Goal: Browse casually

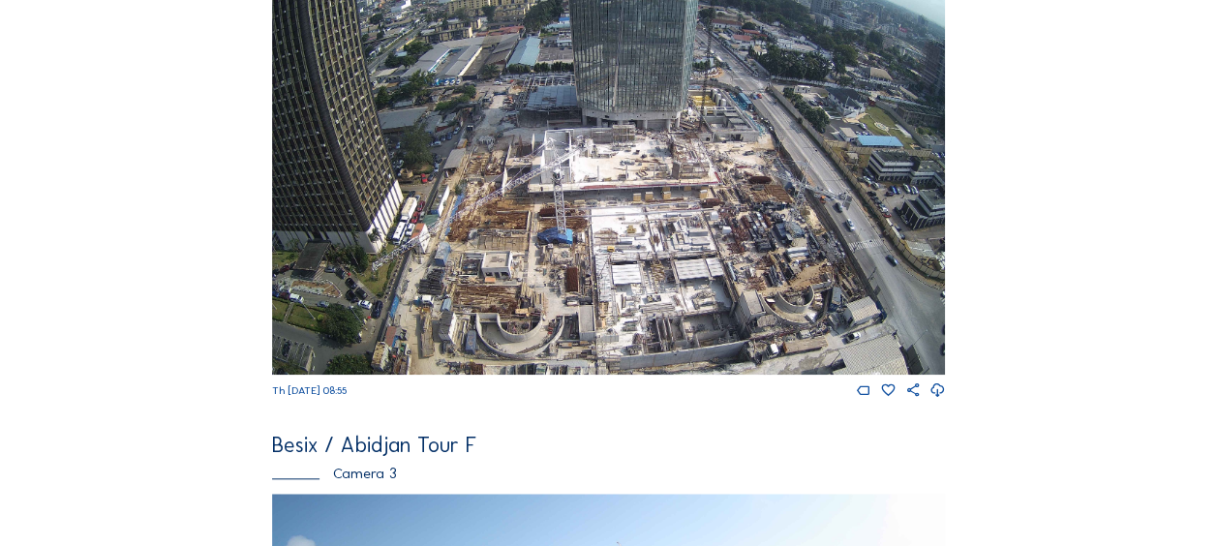
scroll to position [484, 0]
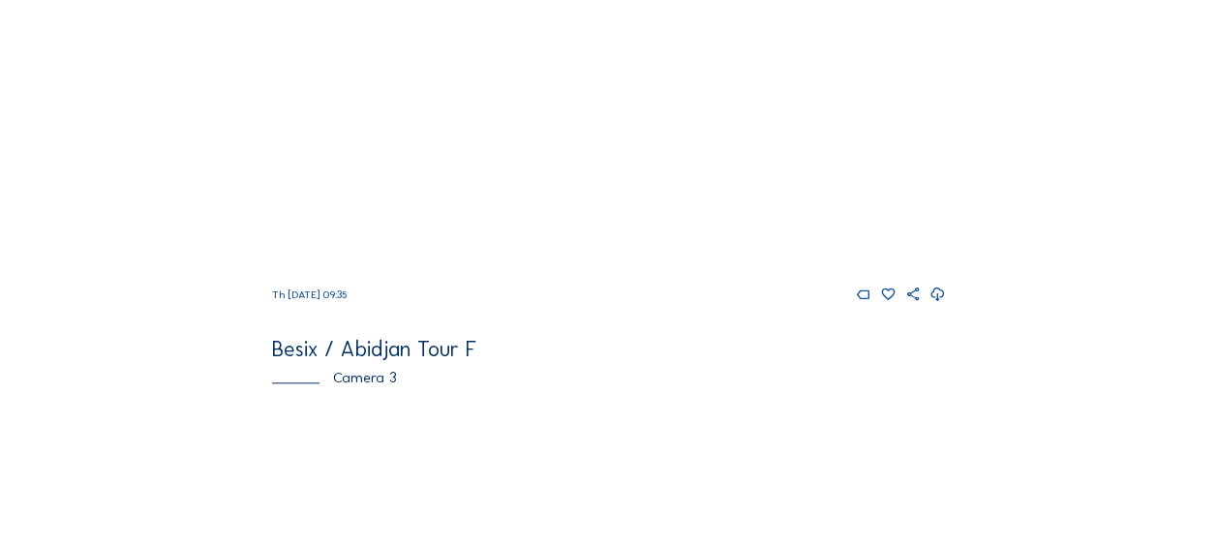
scroll to position [774, 0]
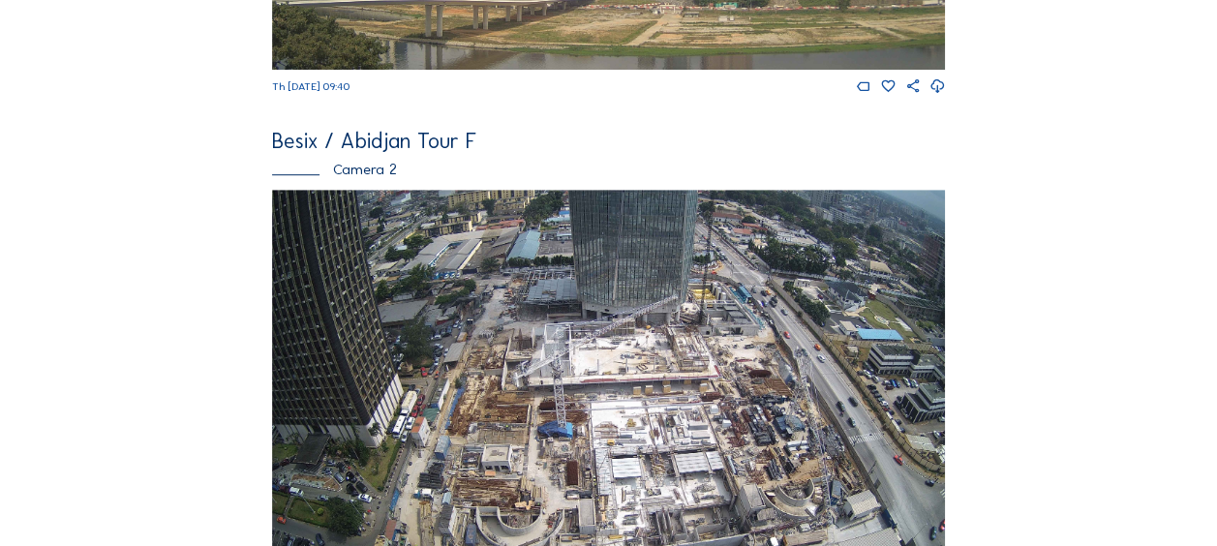
scroll to position [581, 0]
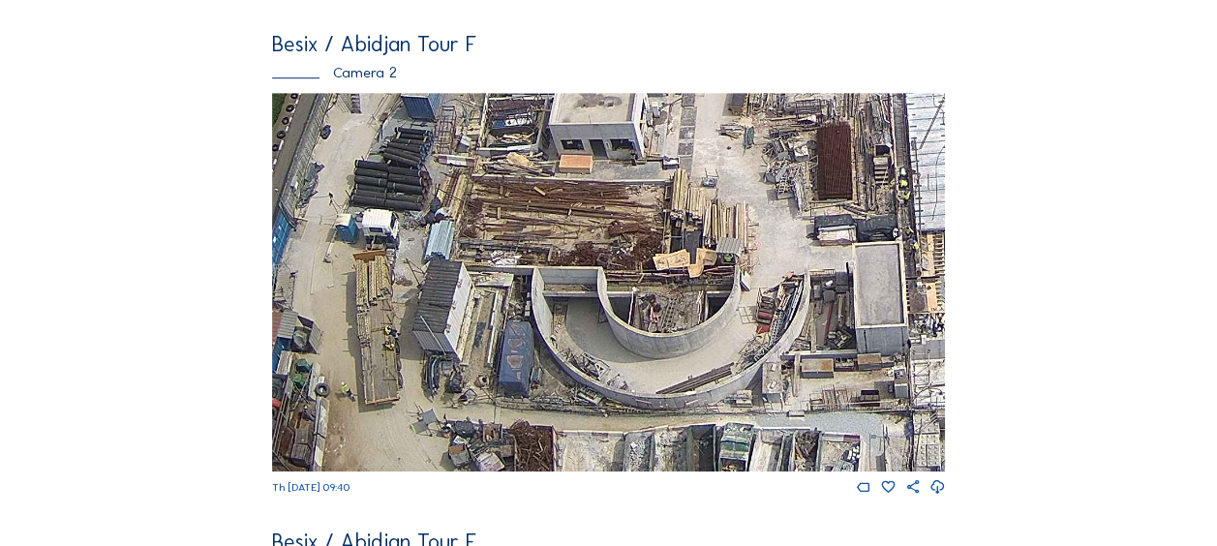
drag, startPoint x: 414, startPoint y: 407, endPoint x: 395, endPoint y: 251, distance: 157.0
click at [395, 251] on img at bounding box center [608, 282] width 673 height 378
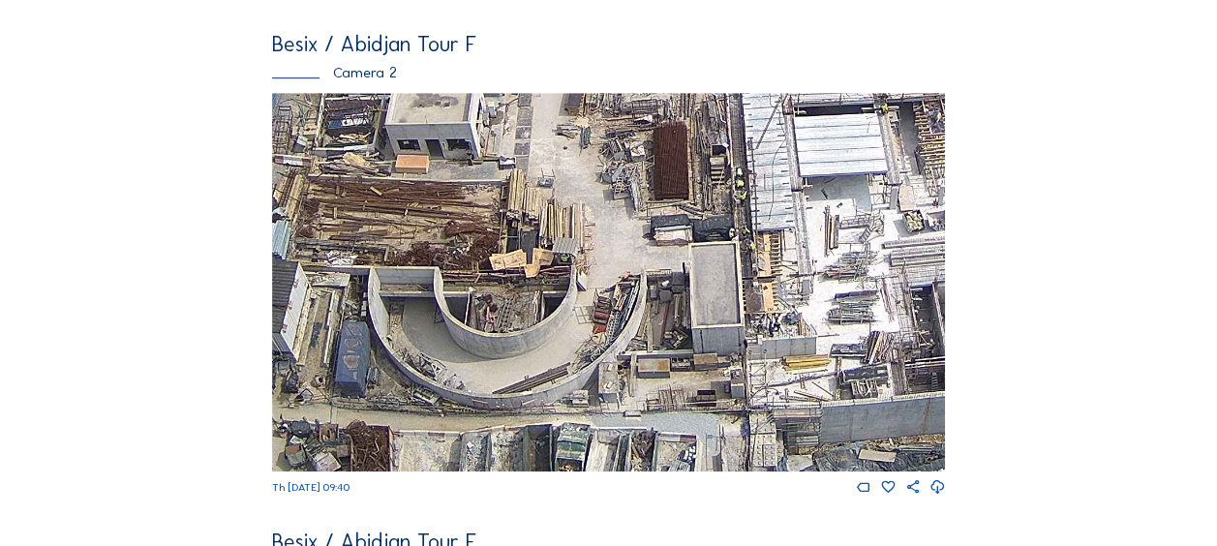
drag, startPoint x: 608, startPoint y: 349, endPoint x: 670, endPoint y: 316, distance: 70.1
click at [441, 296] on img at bounding box center [608, 282] width 673 height 378
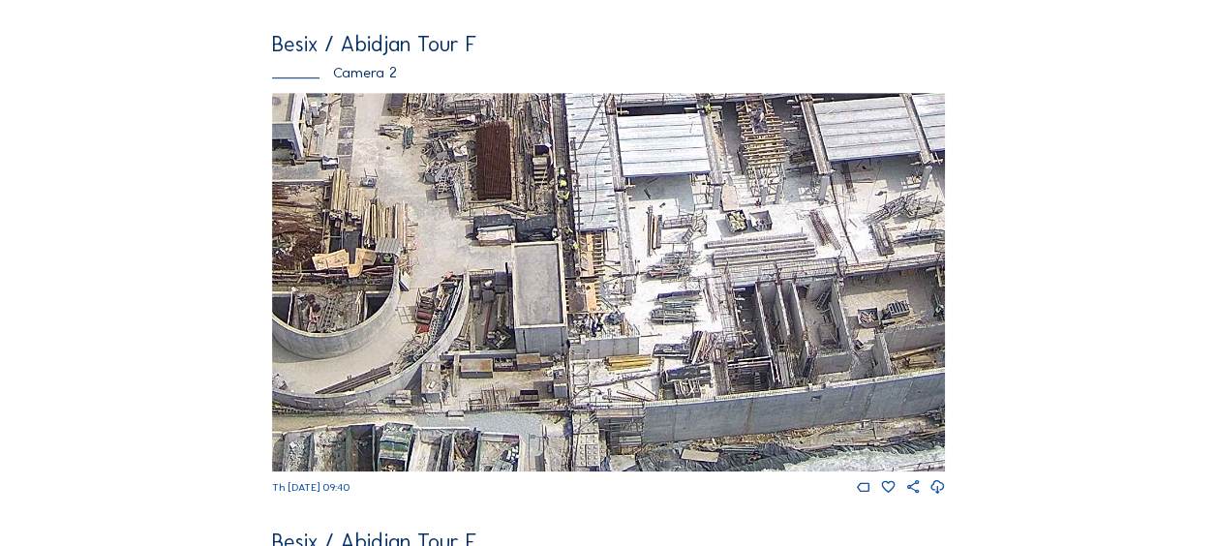
drag, startPoint x: 572, startPoint y: 277, endPoint x: 466, endPoint y: 233, distance: 115.0
click at [466, 233] on img at bounding box center [608, 282] width 673 height 378
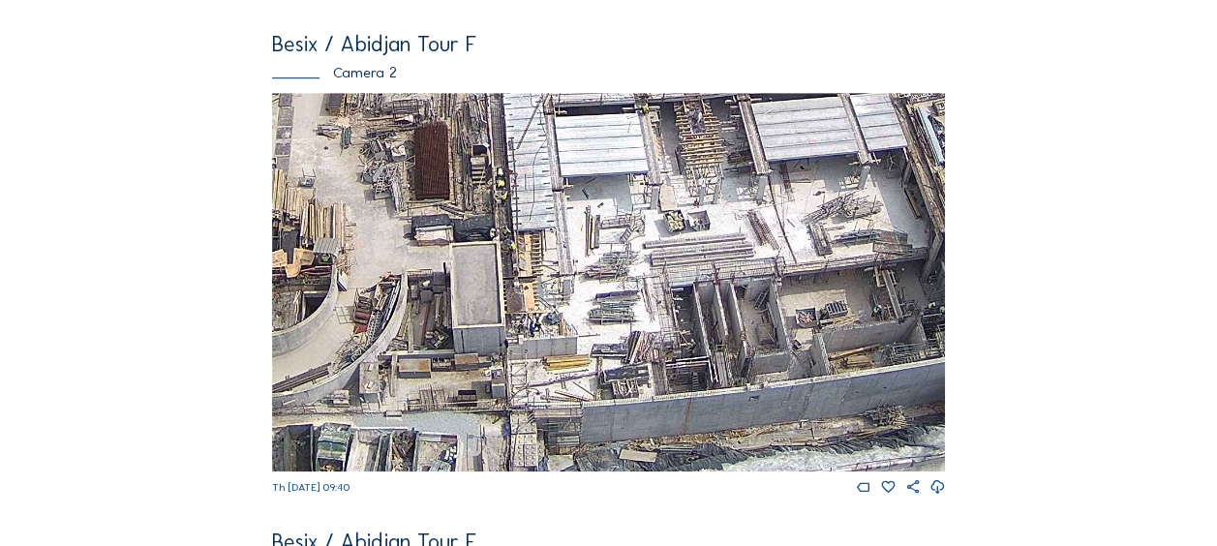
drag, startPoint x: 786, startPoint y: 288, endPoint x: 512, endPoint y: 213, distance: 284.1
click at [512, 213] on img at bounding box center [608, 282] width 673 height 378
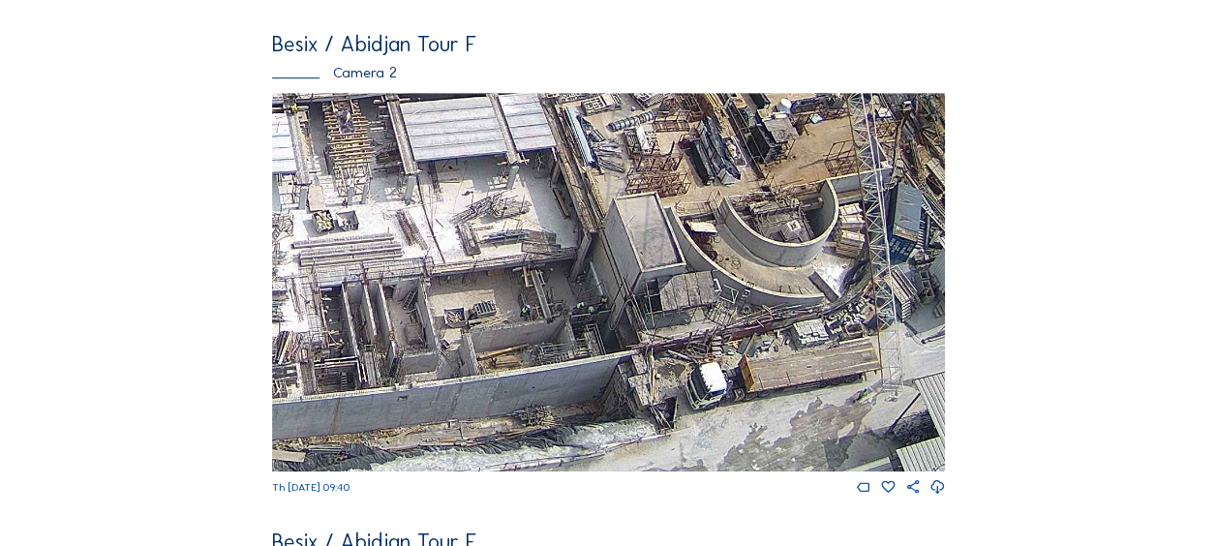
drag, startPoint x: 628, startPoint y: 257, endPoint x: 524, endPoint y: 232, distance: 107.5
click at [524, 232] on img at bounding box center [608, 282] width 673 height 378
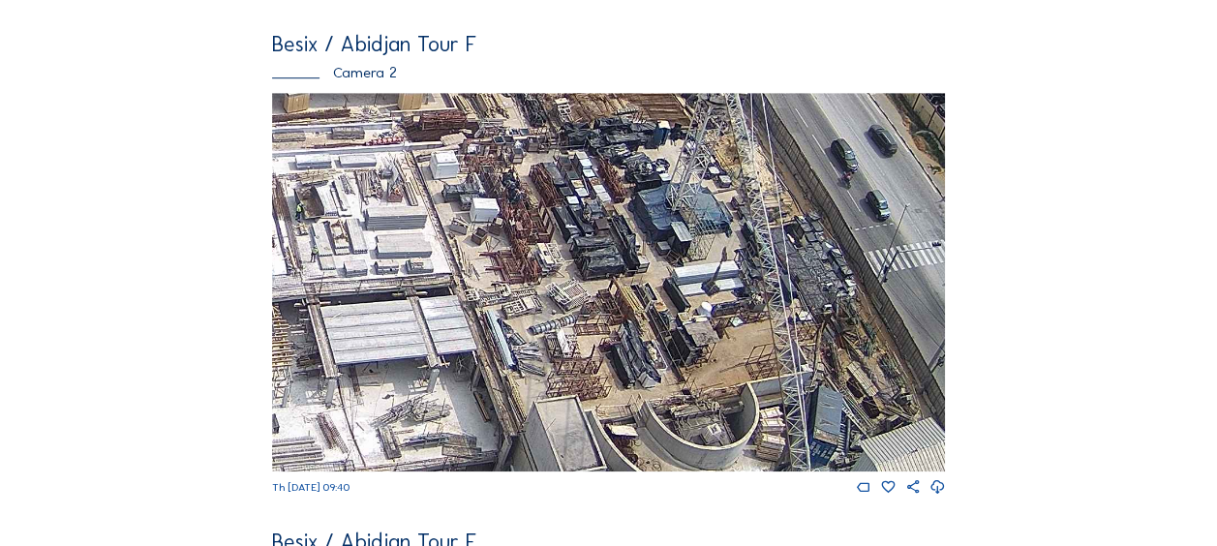
drag, startPoint x: 574, startPoint y: 155, endPoint x: 495, endPoint y: 358, distance: 218.2
click at [495, 358] on img at bounding box center [608, 282] width 673 height 378
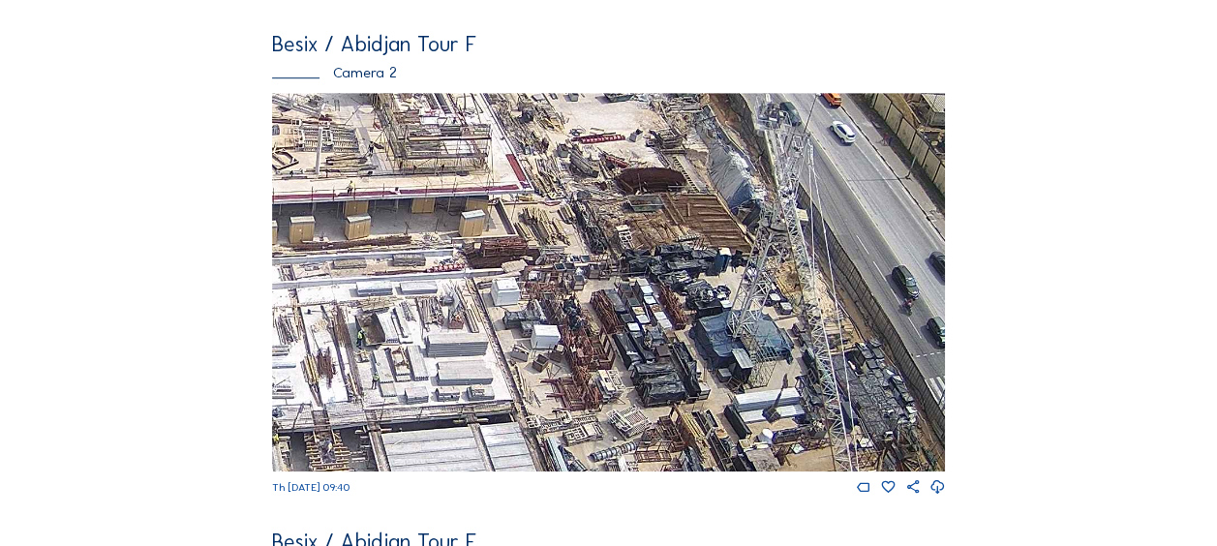
drag, startPoint x: 440, startPoint y: 280, endPoint x: 487, endPoint y: 383, distance: 113.5
click at [501, 406] on img at bounding box center [608, 282] width 673 height 378
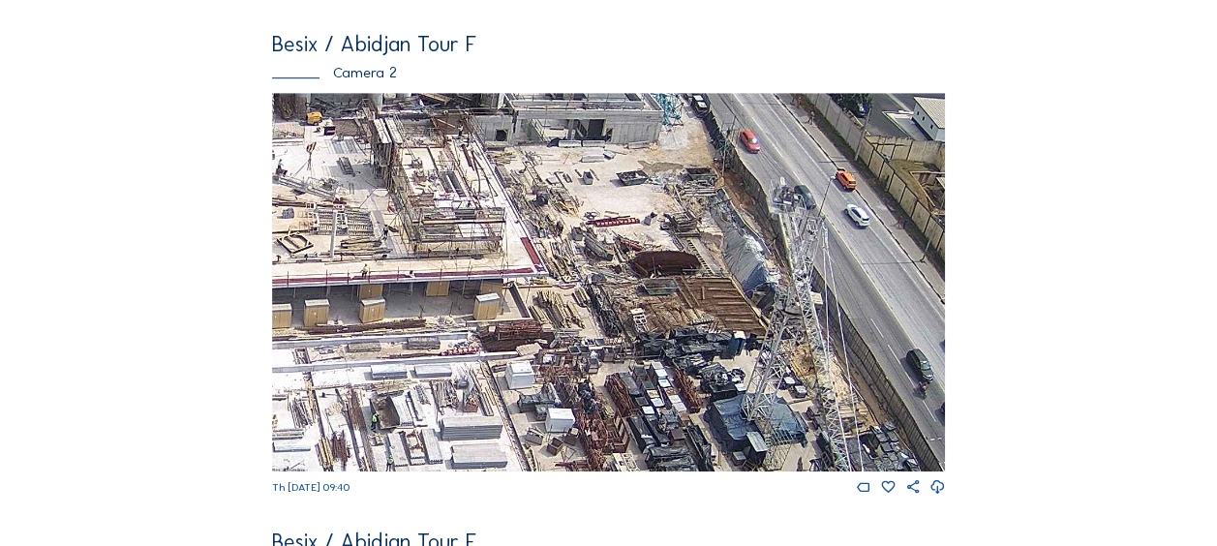
drag, startPoint x: 516, startPoint y: 319, endPoint x: 508, endPoint y: 347, distance: 28.2
click at [524, 385] on img at bounding box center [608, 282] width 673 height 378
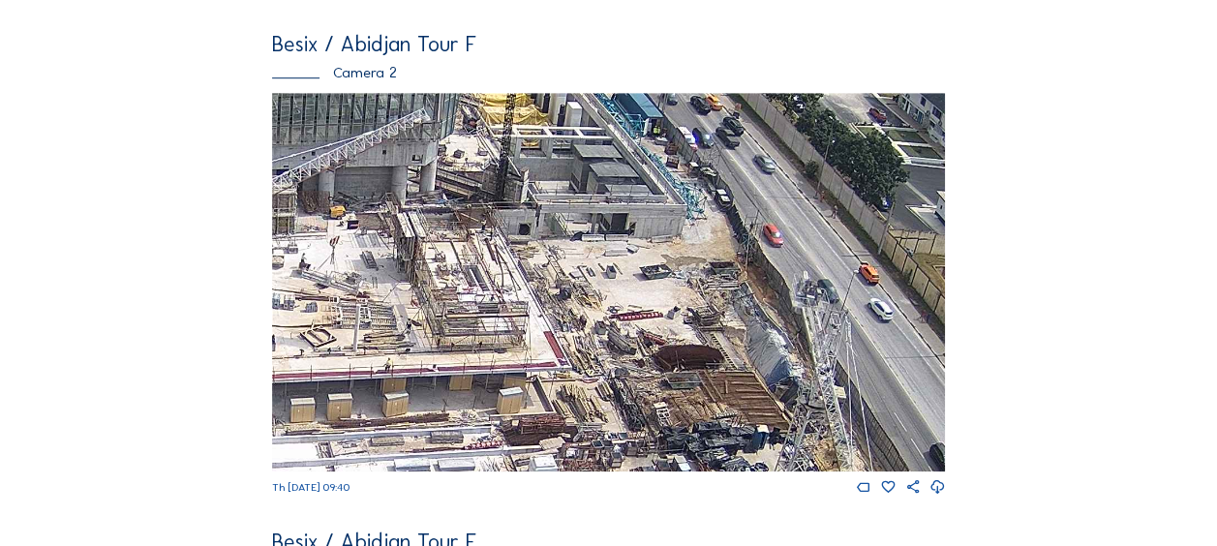
drag, startPoint x: 494, startPoint y: 298, endPoint x: 514, endPoint y: 401, distance: 104.6
click at [519, 405] on img at bounding box center [608, 282] width 673 height 378
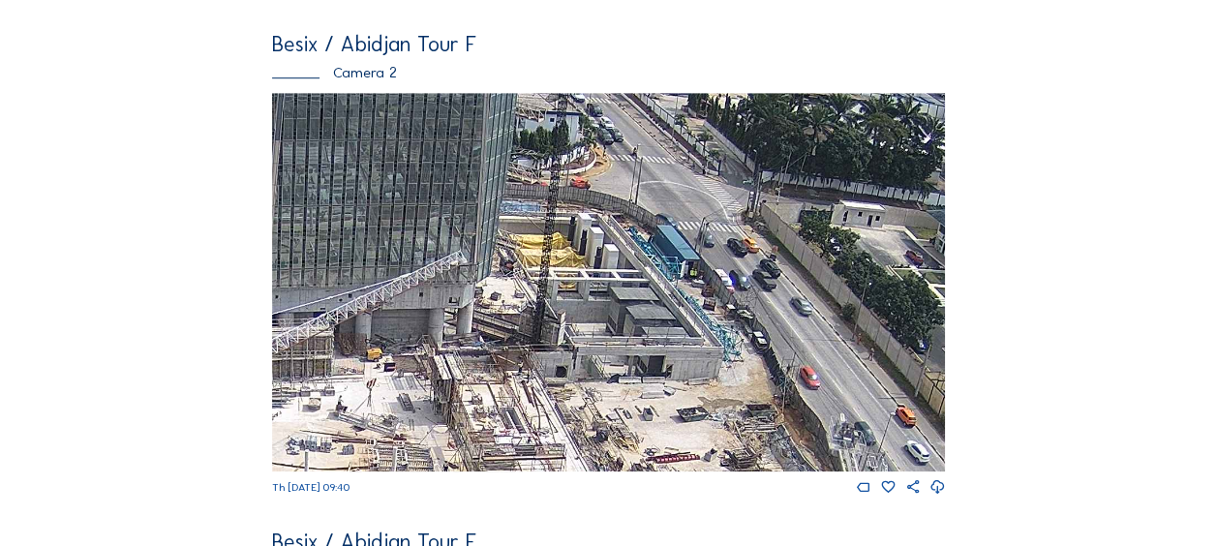
drag, startPoint x: 459, startPoint y: 242, endPoint x: 658, endPoint y: 337, distance: 220.8
click at [658, 337] on img at bounding box center [608, 282] width 673 height 378
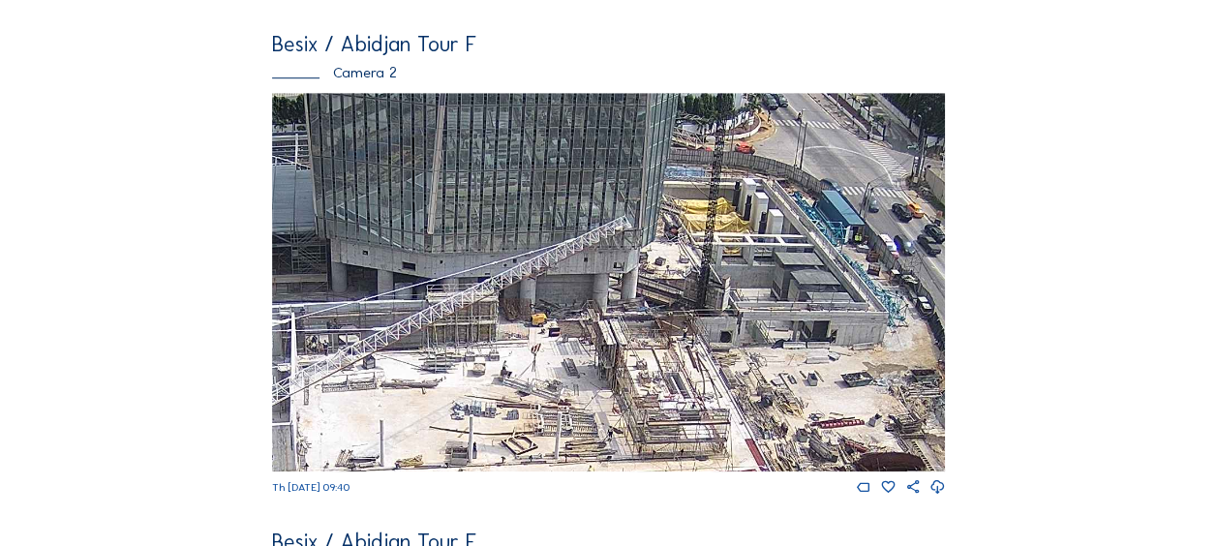
drag, startPoint x: 433, startPoint y: 362, endPoint x: 714, endPoint y: 293, distance: 289.9
click at [714, 293] on img at bounding box center [608, 282] width 673 height 378
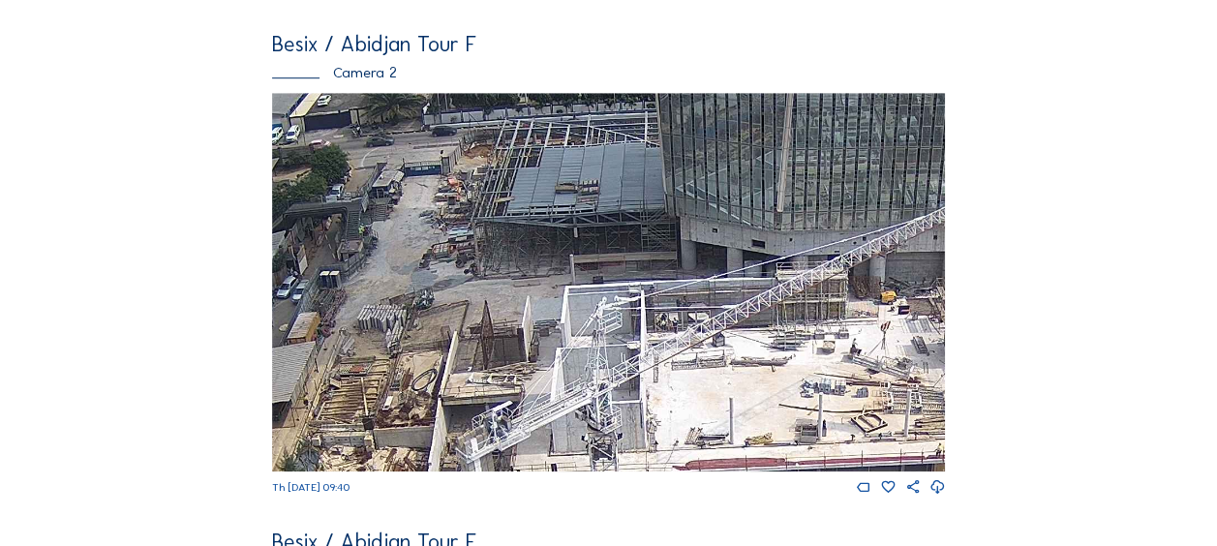
drag, startPoint x: 469, startPoint y: 227, endPoint x: 533, endPoint y: 267, distance: 75.2
click at [534, 267] on img at bounding box center [608, 282] width 673 height 378
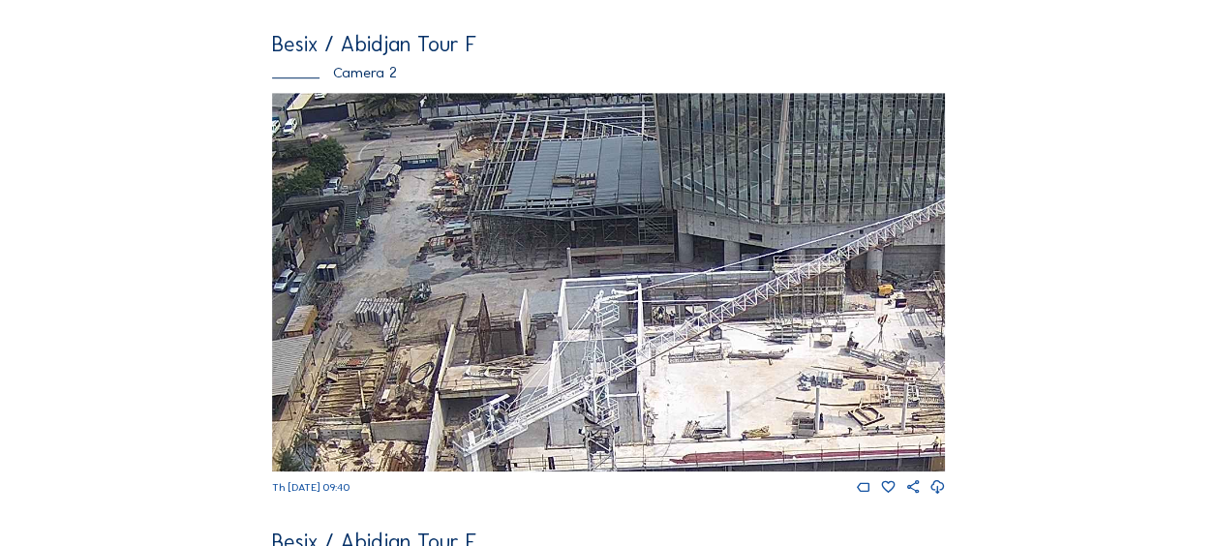
drag, startPoint x: 579, startPoint y: 411, endPoint x: 536, endPoint y: 294, distance: 124.6
click at [536, 294] on img at bounding box center [608, 282] width 673 height 378
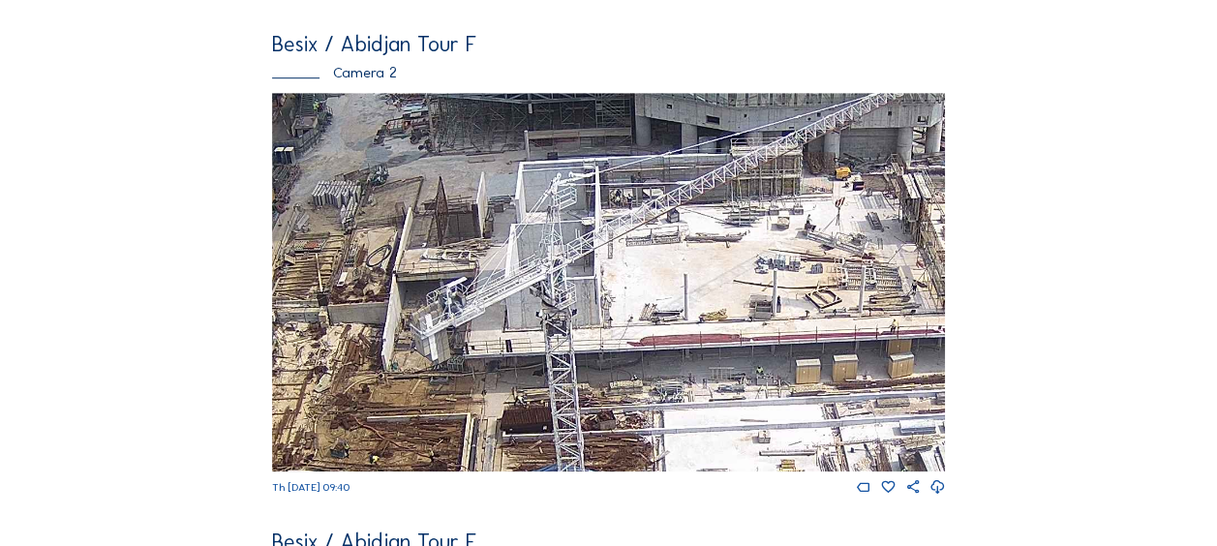
drag, startPoint x: 598, startPoint y: 383, endPoint x: 558, endPoint y: 314, distance: 80.2
click at [560, 315] on img at bounding box center [608, 282] width 673 height 378
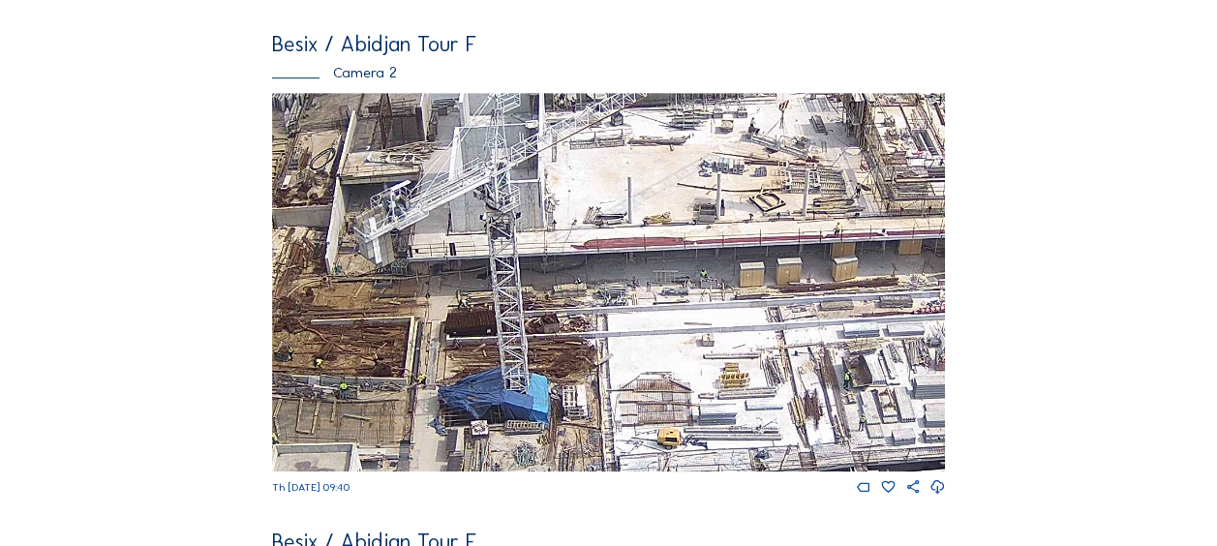
click at [593, 350] on img at bounding box center [608, 282] width 673 height 378
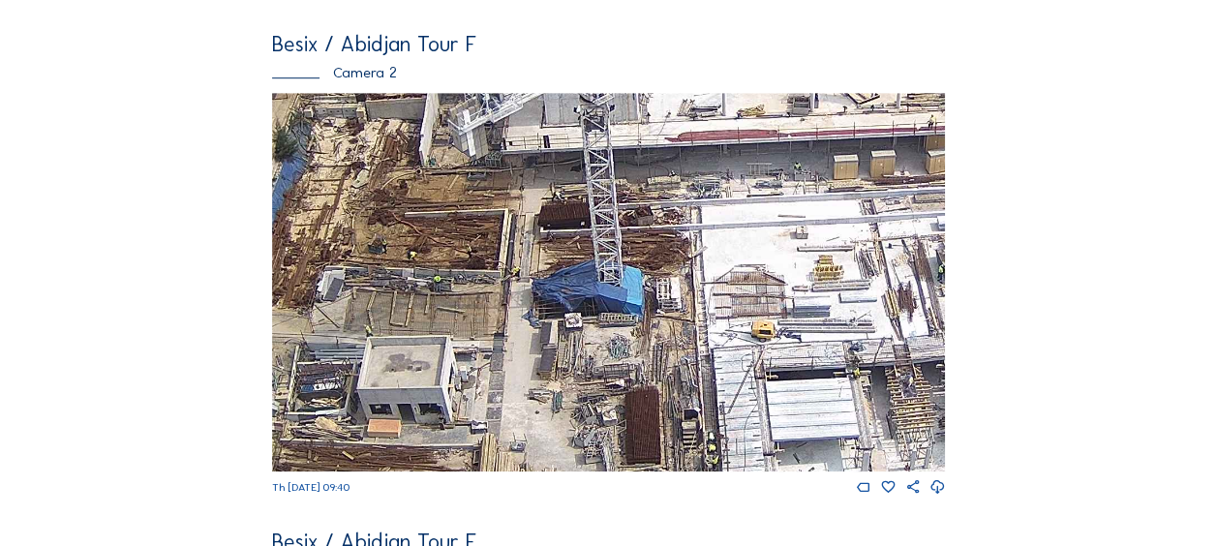
drag, startPoint x: 349, startPoint y: 367, endPoint x: 443, endPoint y: 259, distance: 142.7
click at [443, 259] on img at bounding box center [608, 282] width 673 height 378
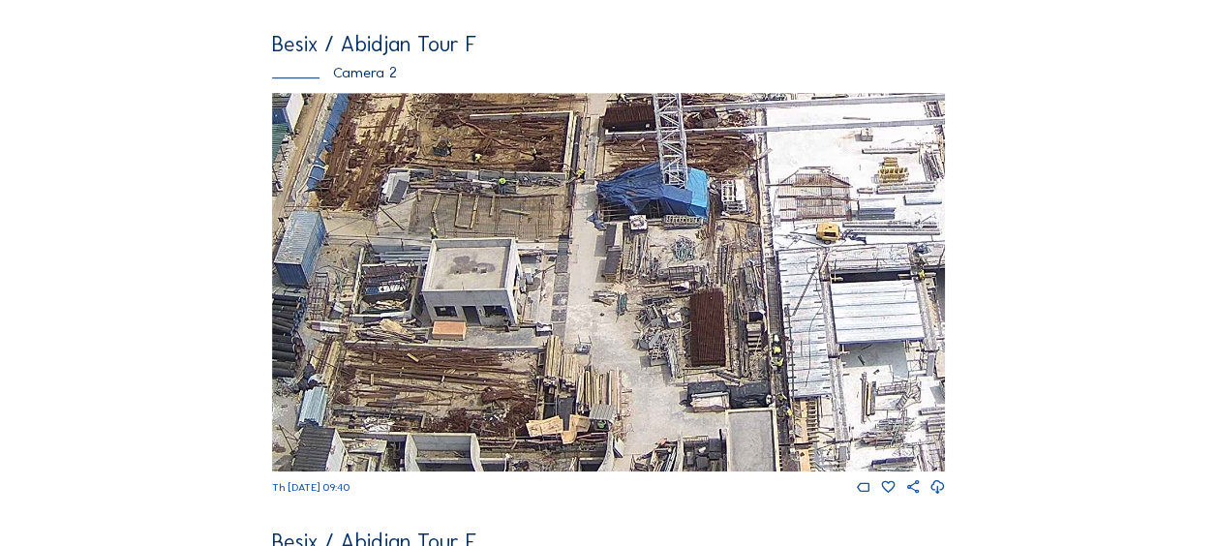
drag, startPoint x: 345, startPoint y: 424, endPoint x: 487, endPoint y: 262, distance: 215.3
click at [487, 262] on img at bounding box center [608, 282] width 673 height 378
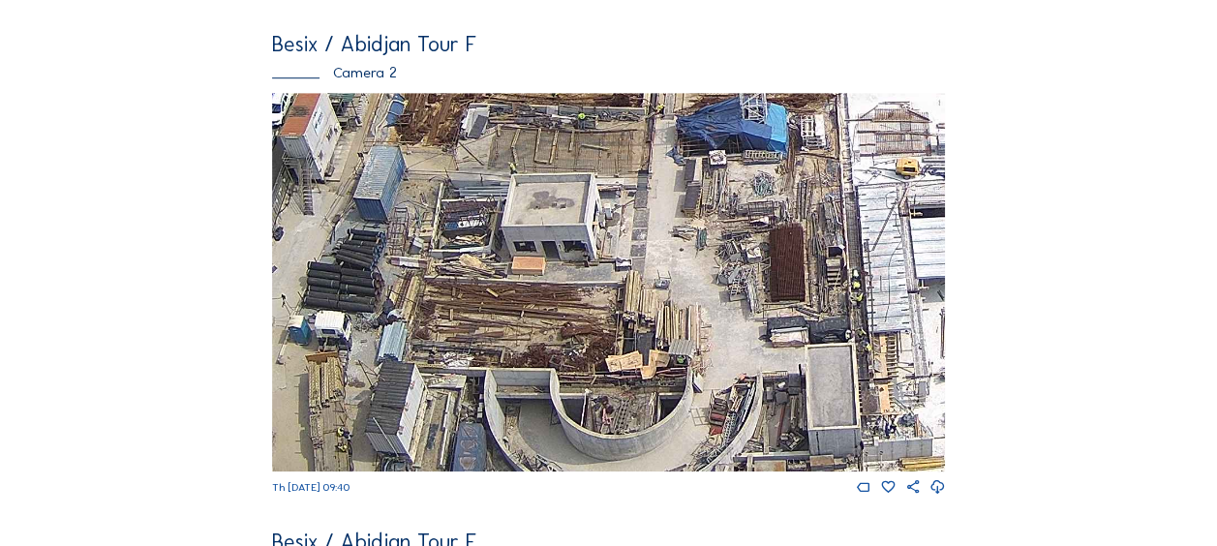
drag, startPoint x: 394, startPoint y: 370, endPoint x: 492, endPoint y: 250, distance: 154.8
click at [492, 250] on img at bounding box center [608, 282] width 673 height 378
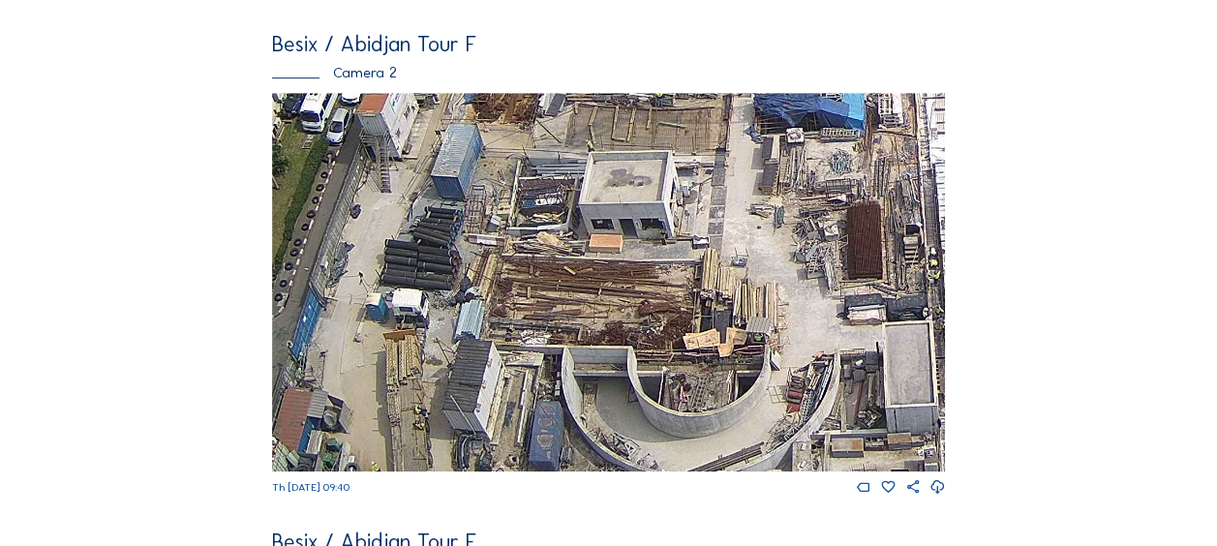
drag, startPoint x: 593, startPoint y: 267, endPoint x: 548, endPoint y: 352, distance: 96.6
click at [548, 352] on img at bounding box center [608, 282] width 673 height 378
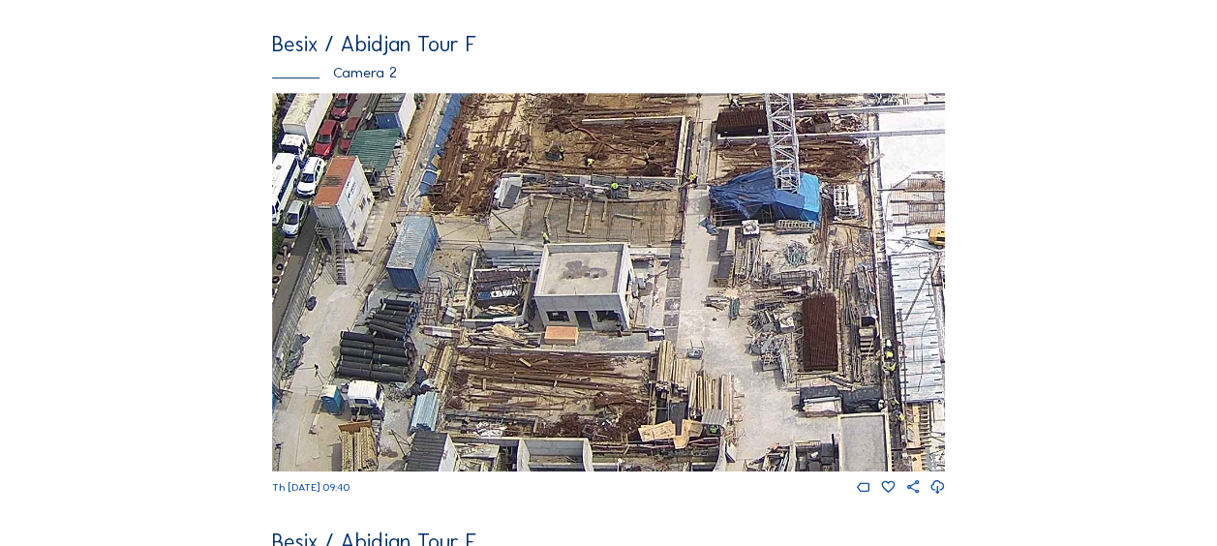
drag, startPoint x: 618, startPoint y: 263, endPoint x: 534, endPoint y: 391, distance: 152.5
click at [534, 391] on img at bounding box center [608, 282] width 673 height 378
